Goal: Information Seeking & Learning: Understand process/instructions

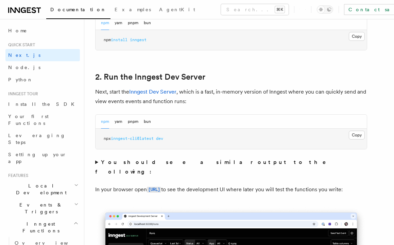
scroll to position [433, 0]
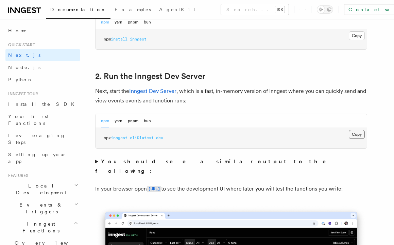
click at [354, 135] on button "Copy Copied" at bounding box center [357, 134] width 16 height 9
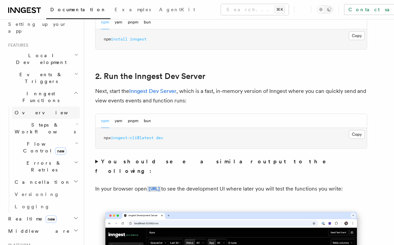
scroll to position [133, 0]
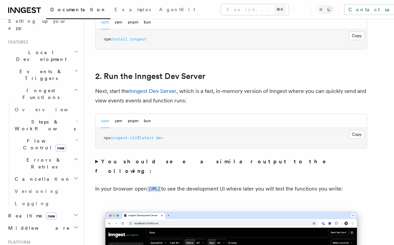
click at [76, 121] on icon "button" at bounding box center [77, 121] width 2 height 1
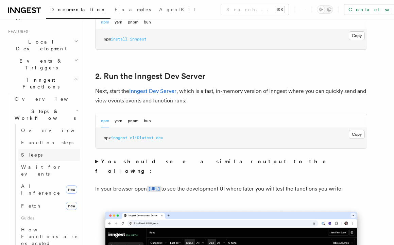
scroll to position [147, 0]
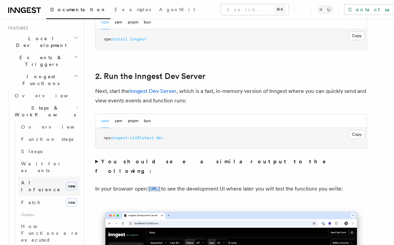
click at [53, 176] on link "AI Inference new" at bounding box center [49, 185] width 62 height 19
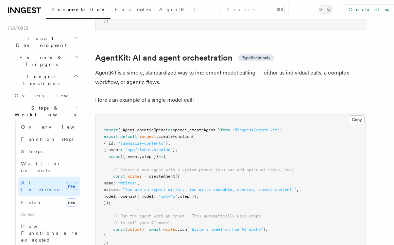
scroll to position [1979, 0]
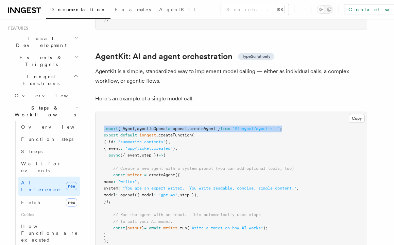
drag, startPoint x: 100, startPoint y: 98, endPoint x: 304, endPoint y: 98, distance: 204.3
click at [304, 112] on pre "import { Agent , agenticOpenai as openai , createAgent } from "@inngest/agent-k…" at bounding box center [231, 185] width 271 height 146
copy span "import { Agent , agenticOpenai as openai , createAgent } from "@inngest/agent-k…"
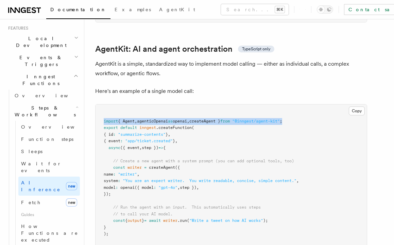
scroll to position [1989, 0]
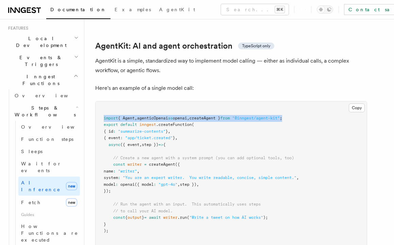
drag, startPoint x: 113, startPoint y: 136, endPoint x: 189, endPoint y: 163, distance: 80.3
click at [189, 163] on pre "import { Agent , agenticOpenai as openai , createAgent } from "@inngest/agent-k…" at bounding box center [231, 174] width 271 height 146
copy code "const writer = createAgent ({ name : "writer" , system : "You are an expert wri…"
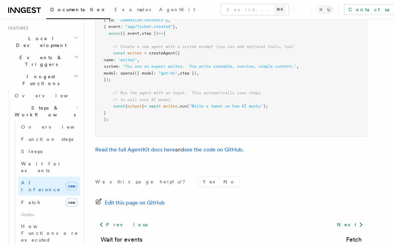
scroll to position [2116, 0]
